Goal: Task Accomplishment & Management: Manage account settings

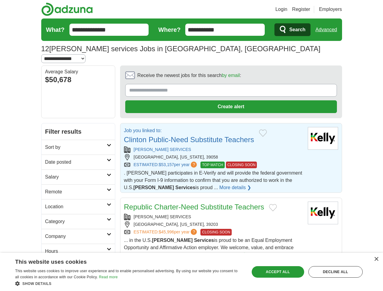
click at [287, 9] on link "Login" at bounding box center [281, 9] width 12 height 7
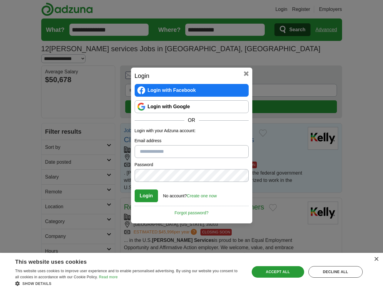
click at [337, 9] on div "Login Login with Facebook Login with Google OR Login with your Adzuna account: …" at bounding box center [191, 145] width 383 height 291
click at [328, 30] on div "Login Login with Facebook Login with Google OR Login with your Adzuna account: …" at bounding box center [191, 145] width 383 height 291
click at [214, 68] on div "Login Login with Facebook Login with Google OR Login with your Adzuna account: …" at bounding box center [191, 146] width 121 height 156
click at [354, 68] on div "Login Login with Facebook Login with Google OR Login with your Adzuna account: …" at bounding box center [191, 145] width 383 height 291
click at [51, 109] on div "Login Login with Facebook Login with Google OR Login with your Adzuna account: …" at bounding box center [191, 145] width 383 height 291
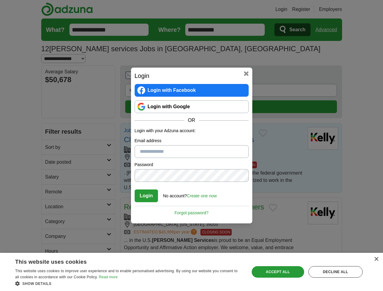
click at [51, 124] on div "Login Login with Facebook Login with Google OR Login with your Adzuna account: …" at bounding box center [191, 145] width 383 height 291
click at [51, 139] on div "Login Login with Facebook Login with Google OR Login with your Adzuna account: …" at bounding box center [191, 145] width 383 height 291
click at [51, 154] on div "Login Login with Facebook Login with Google OR Login with your Adzuna account: …" at bounding box center [191, 145] width 383 height 291
click at [51, 168] on div "Login Login with Facebook Login with Google OR Login with your Adzuna account: …" at bounding box center [191, 145] width 383 height 291
